Goal: Task Accomplishment & Management: Use online tool/utility

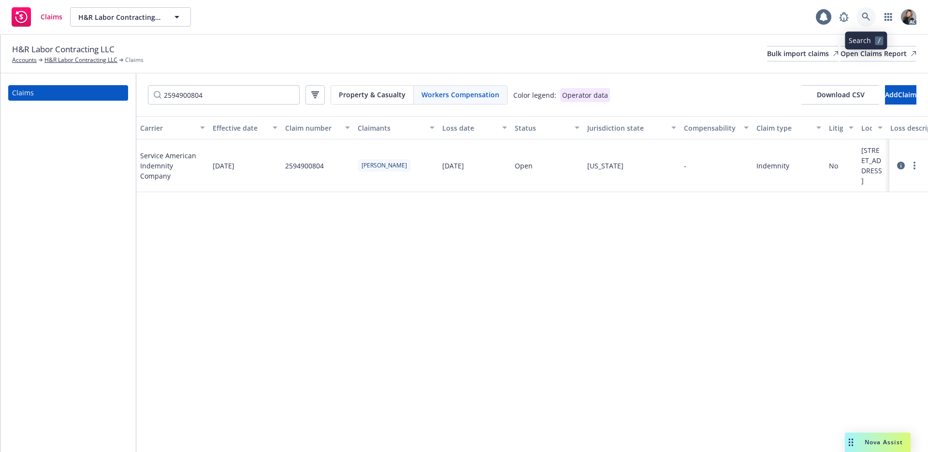
click at [867, 13] on icon at bounding box center [866, 17] width 9 height 9
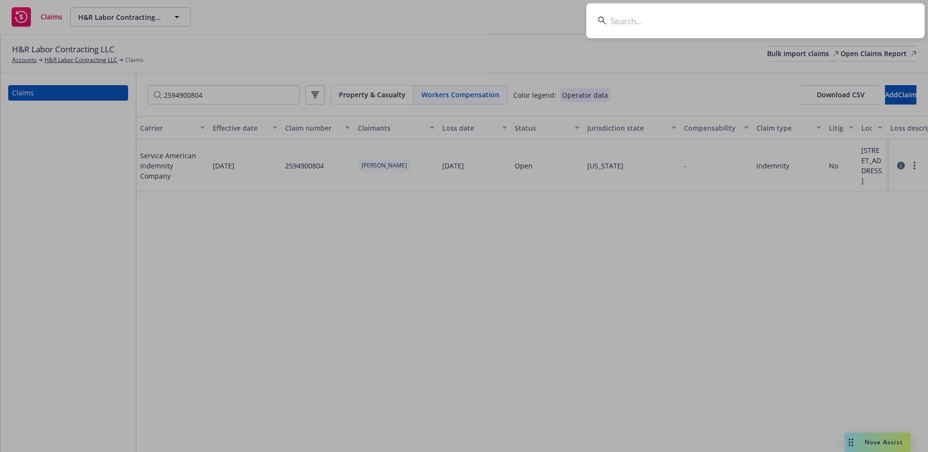
click at [802, 15] on input at bounding box center [755, 20] width 338 height 35
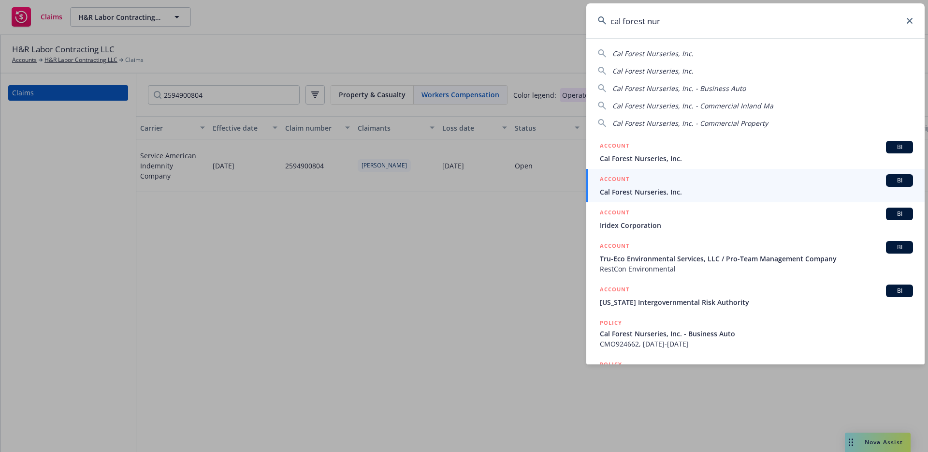
type input "cal forest nur"
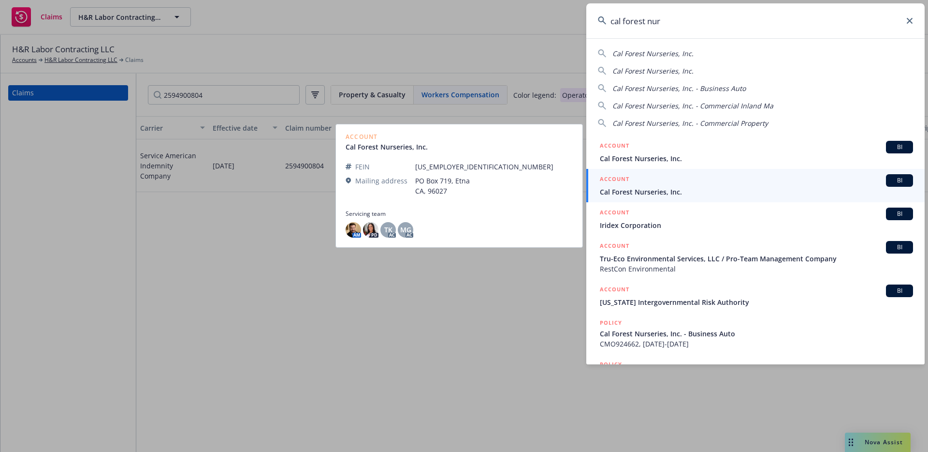
click at [659, 180] on div "ACCOUNT BI" at bounding box center [756, 180] width 313 height 13
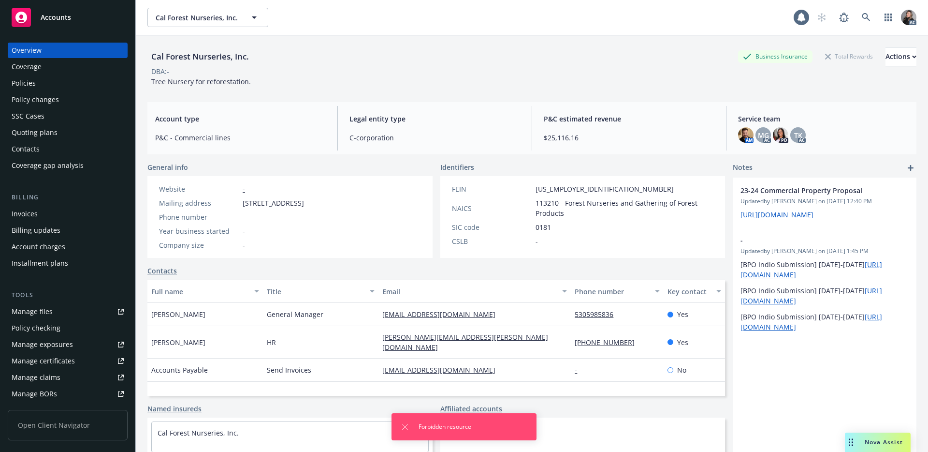
click at [22, 376] on div "Manage claims" at bounding box center [36, 376] width 49 height 15
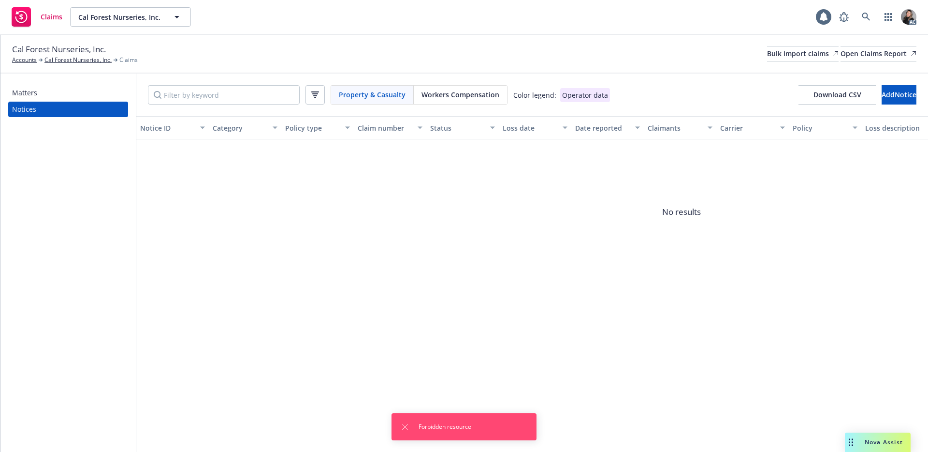
click at [455, 93] on span "Workers Compensation" at bounding box center [461, 94] width 78 height 10
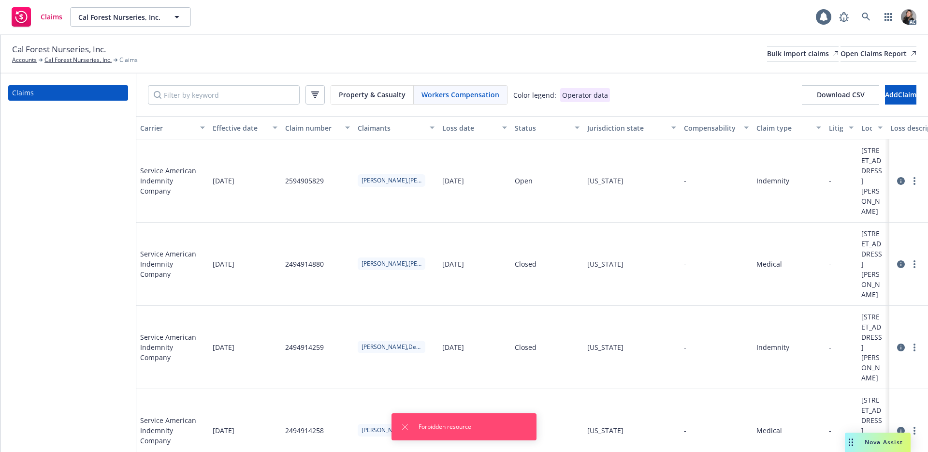
click at [531, 126] on div "Status" at bounding box center [542, 128] width 54 height 10
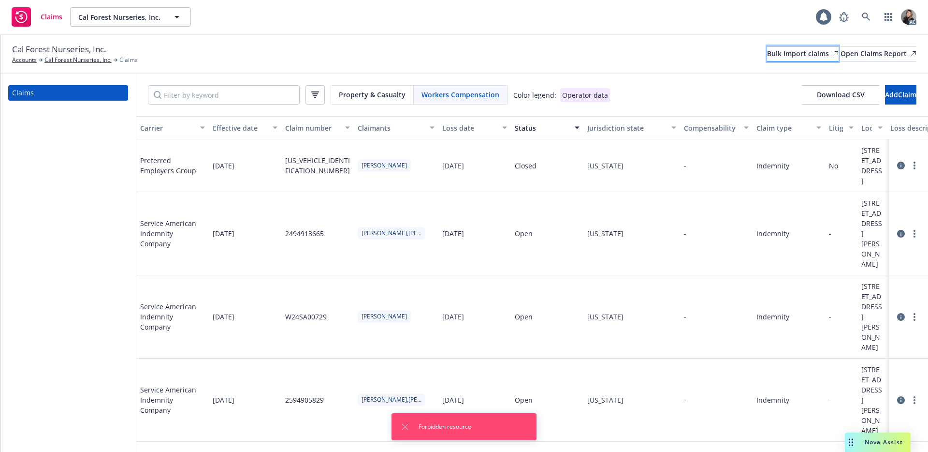
click at [767, 58] on div "Bulk import claims" at bounding box center [803, 53] width 72 height 15
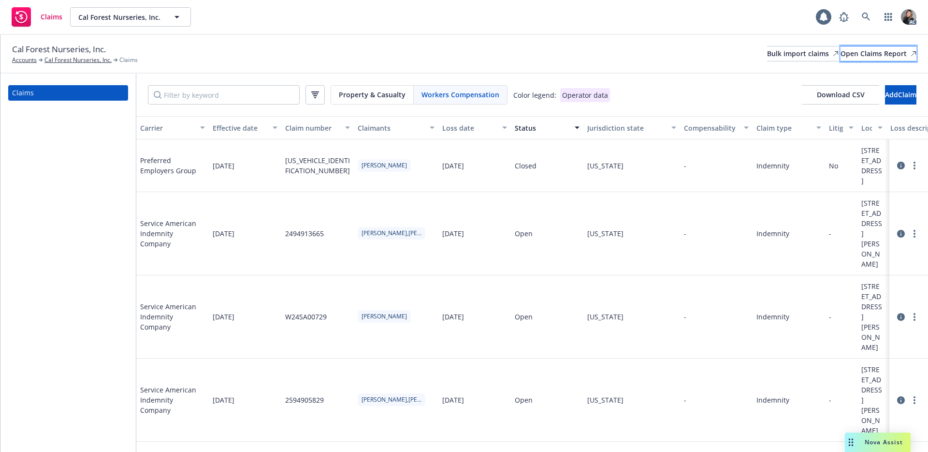
click at [873, 52] on div "Open Claims Report" at bounding box center [879, 53] width 76 height 15
